Goal: Transaction & Acquisition: Purchase product/service

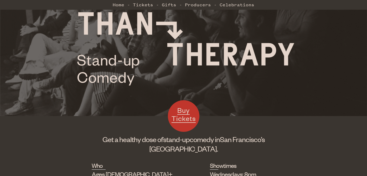
scroll to position [73, 0]
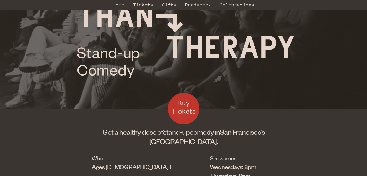
click at [187, 105] on span "Buy Tickets" at bounding box center [184, 106] width 24 height 17
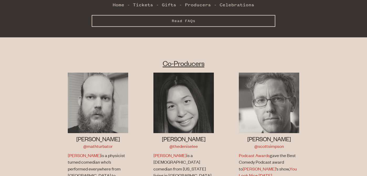
scroll to position [141, 0]
